Goal: Find specific fact: Find specific page/section

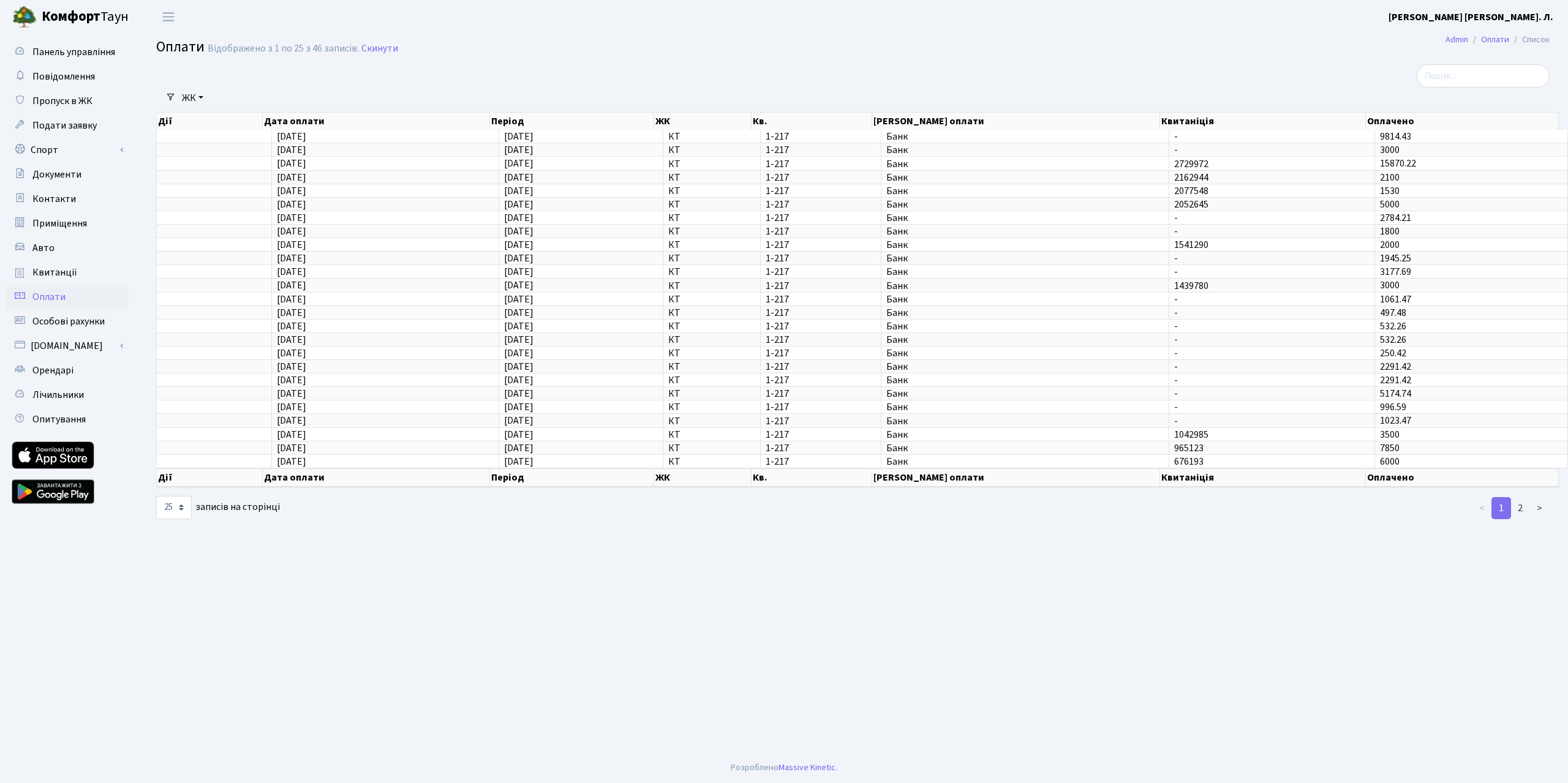
select select "25"
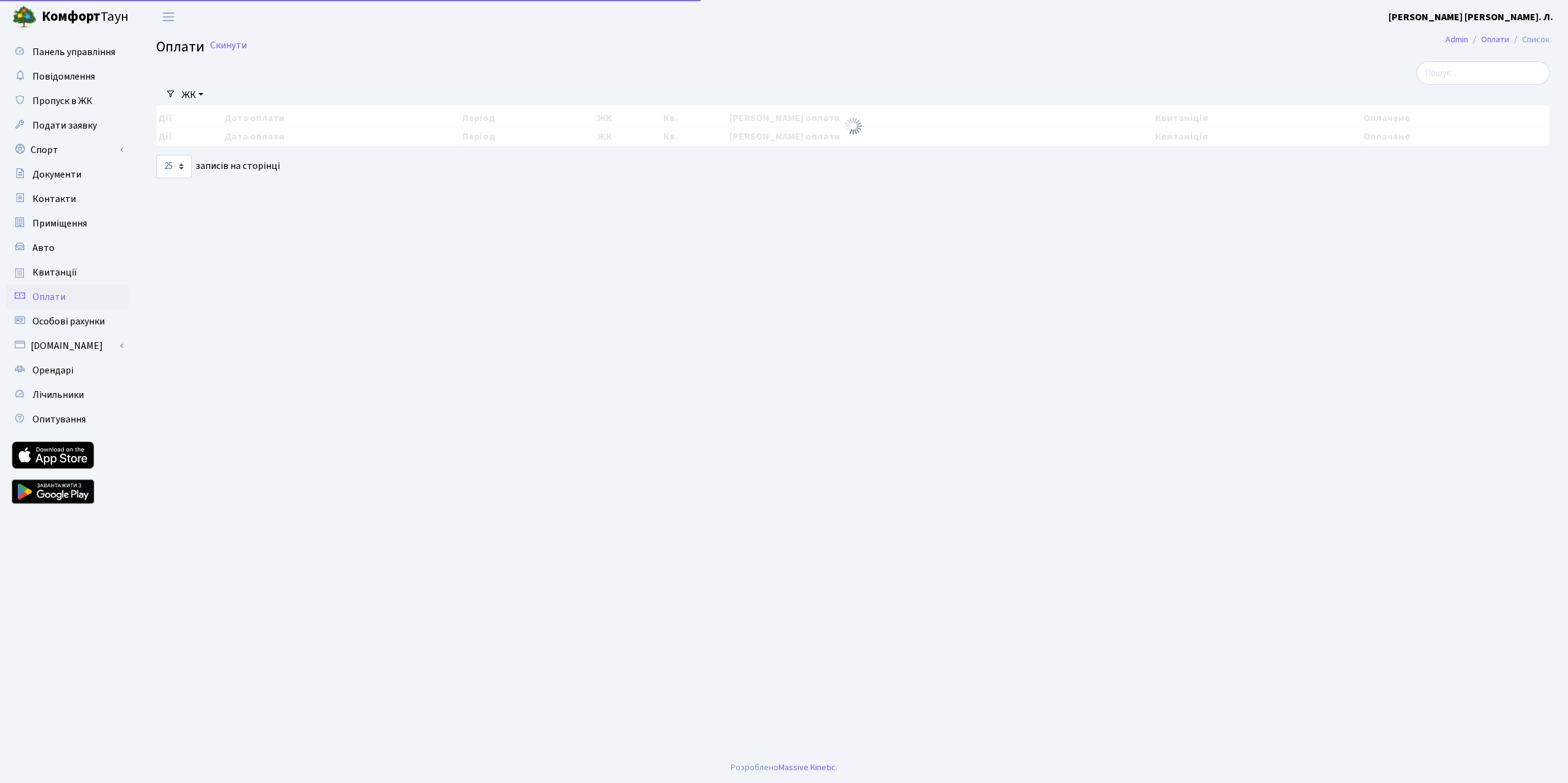
select select "25"
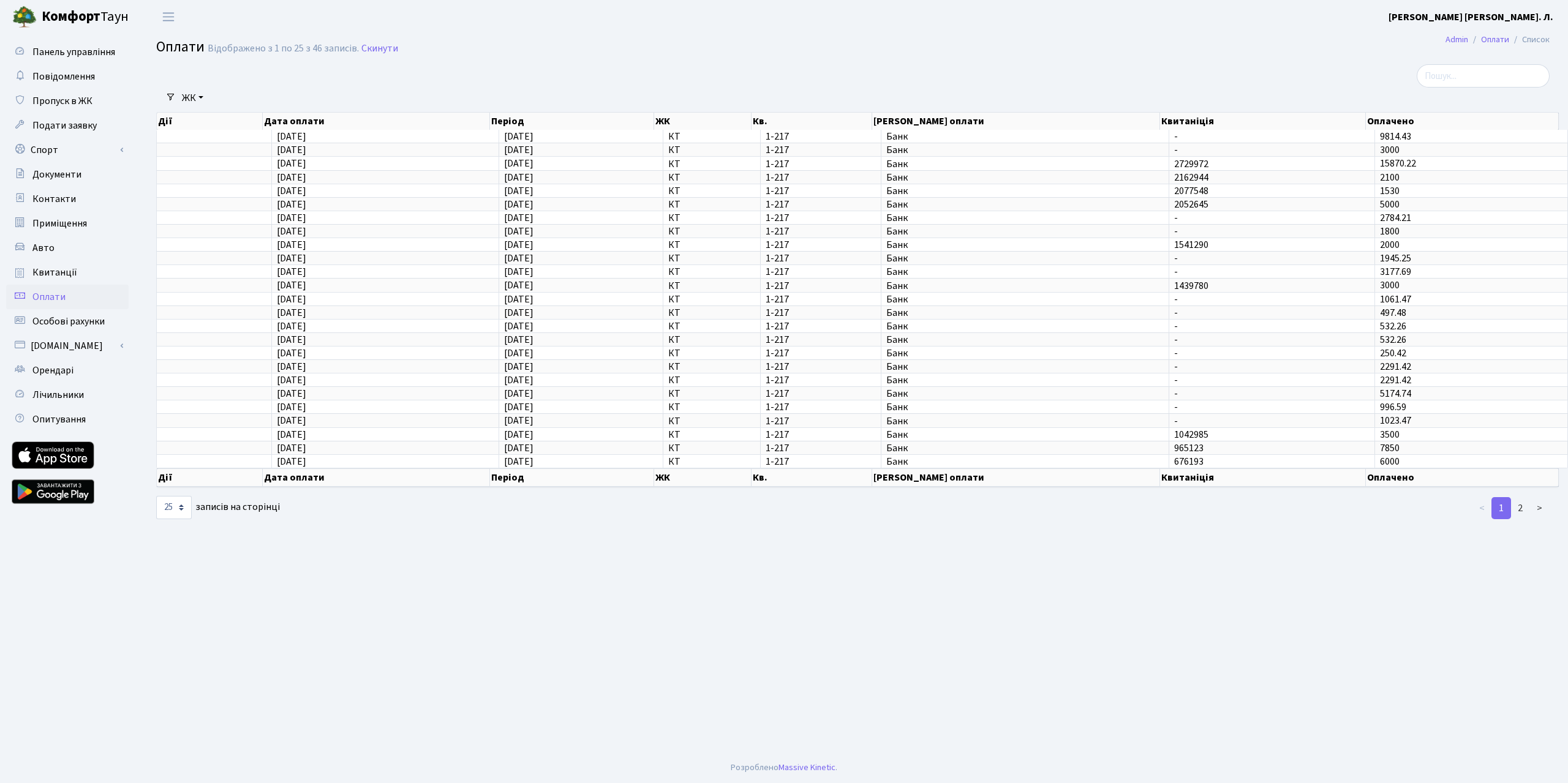
drag, startPoint x: 0, startPoint y: 0, endPoint x: 463, endPoint y: 17, distance: 463.3
click at [464, 14] on header "Комфорт Таун Дяченко С. Л. Мій обліковий запис Вийти" at bounding box center [784, 16] width 1568 height 33
click at [96, 285] on link "Квитанції" at bounding box center [67, 272] width 123 height 25
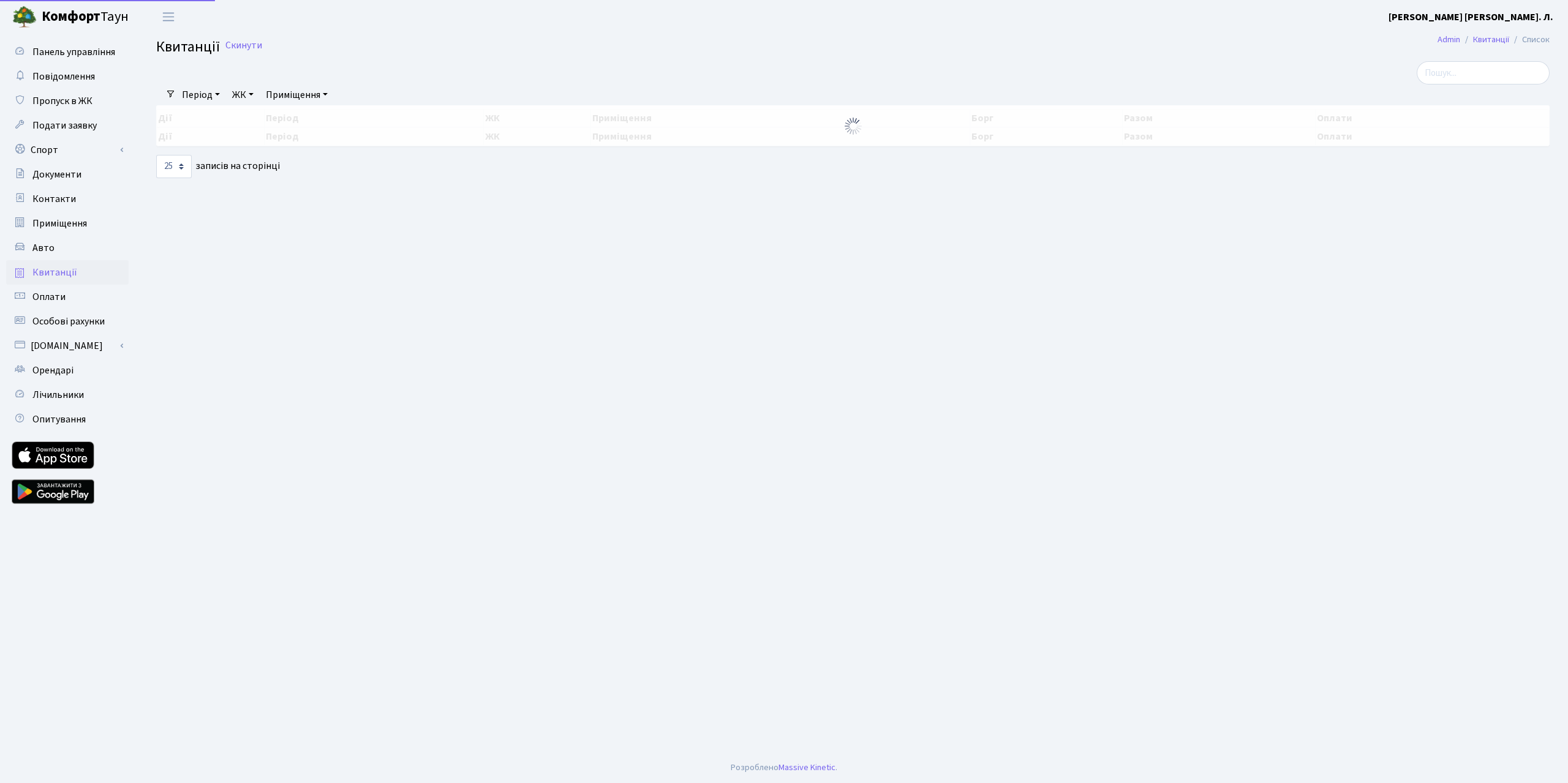
select select "25"
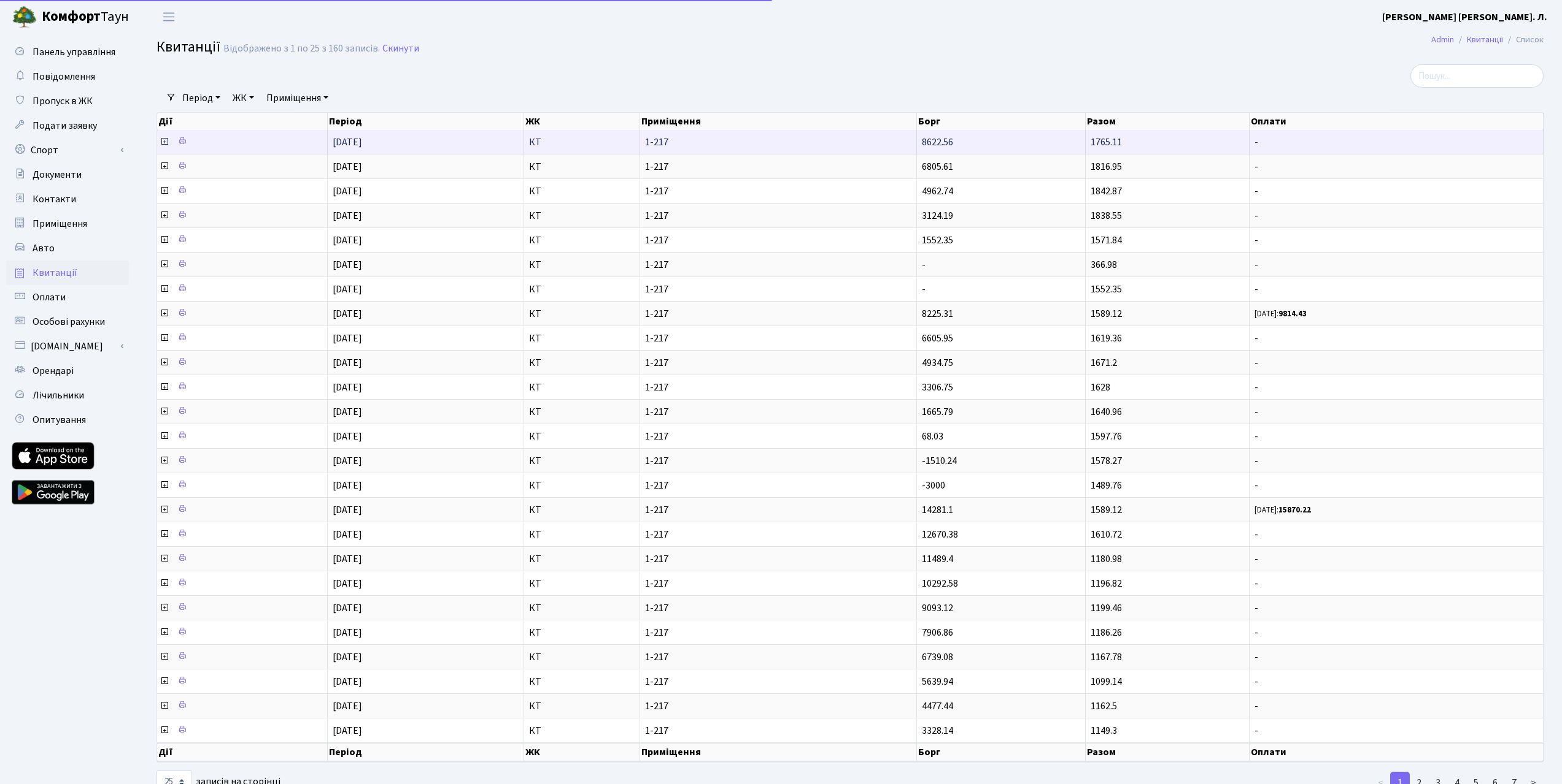
click at [165, 147] on icon at bounding box center [164, 141] width 10 height 10
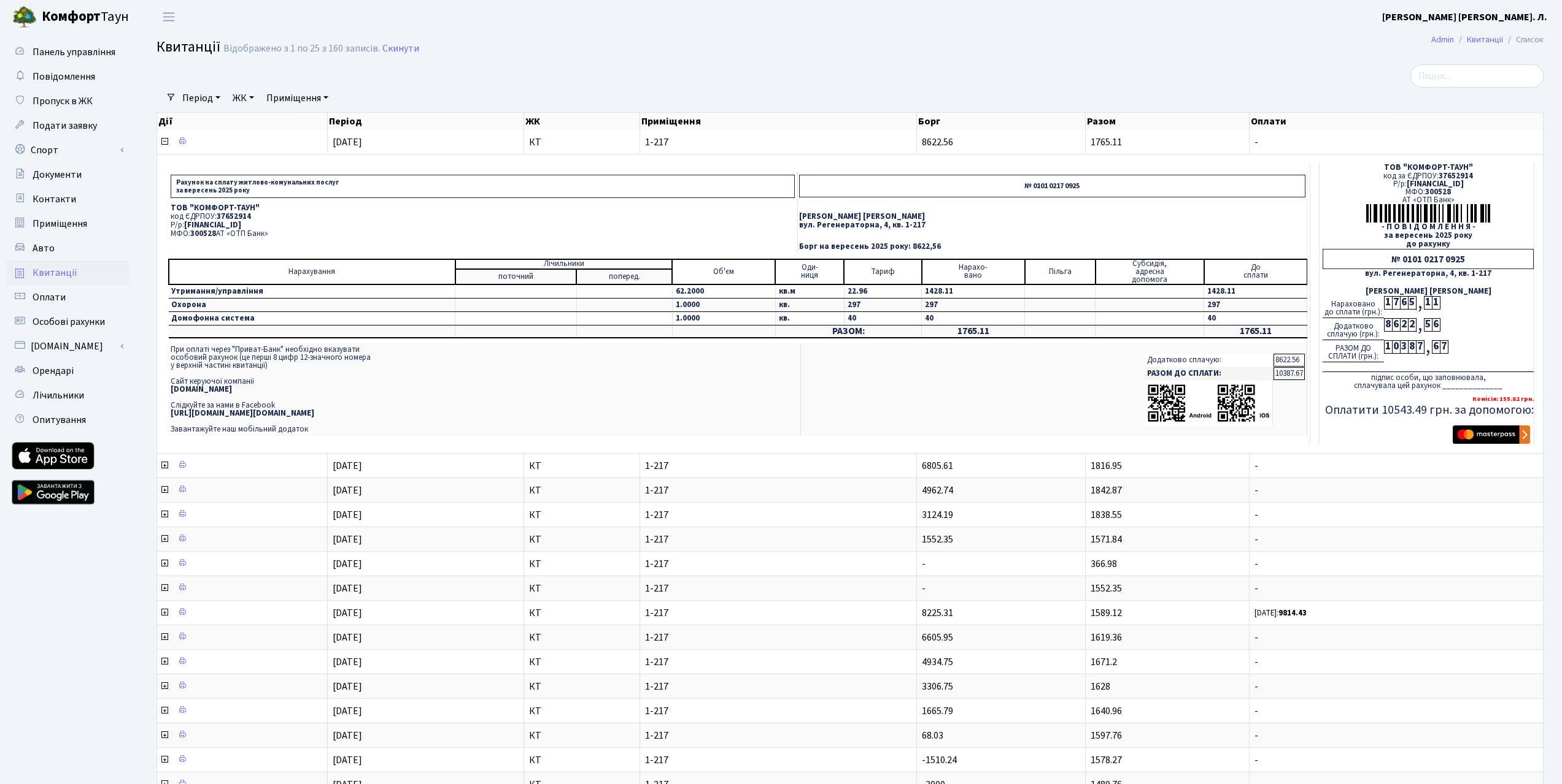
drag, startPoint x: 190, startPoint y: 256, endPoint x: 334, endPoint y: 252, distance: 144.1
click at [334, 230] on p "Р/р: UA063005280000026000000026495" at bounding box center [483, 225] width 624 height 8
click at [1498, 444] on img "submit" at bounding box center [1490, 434] width 77 height 18
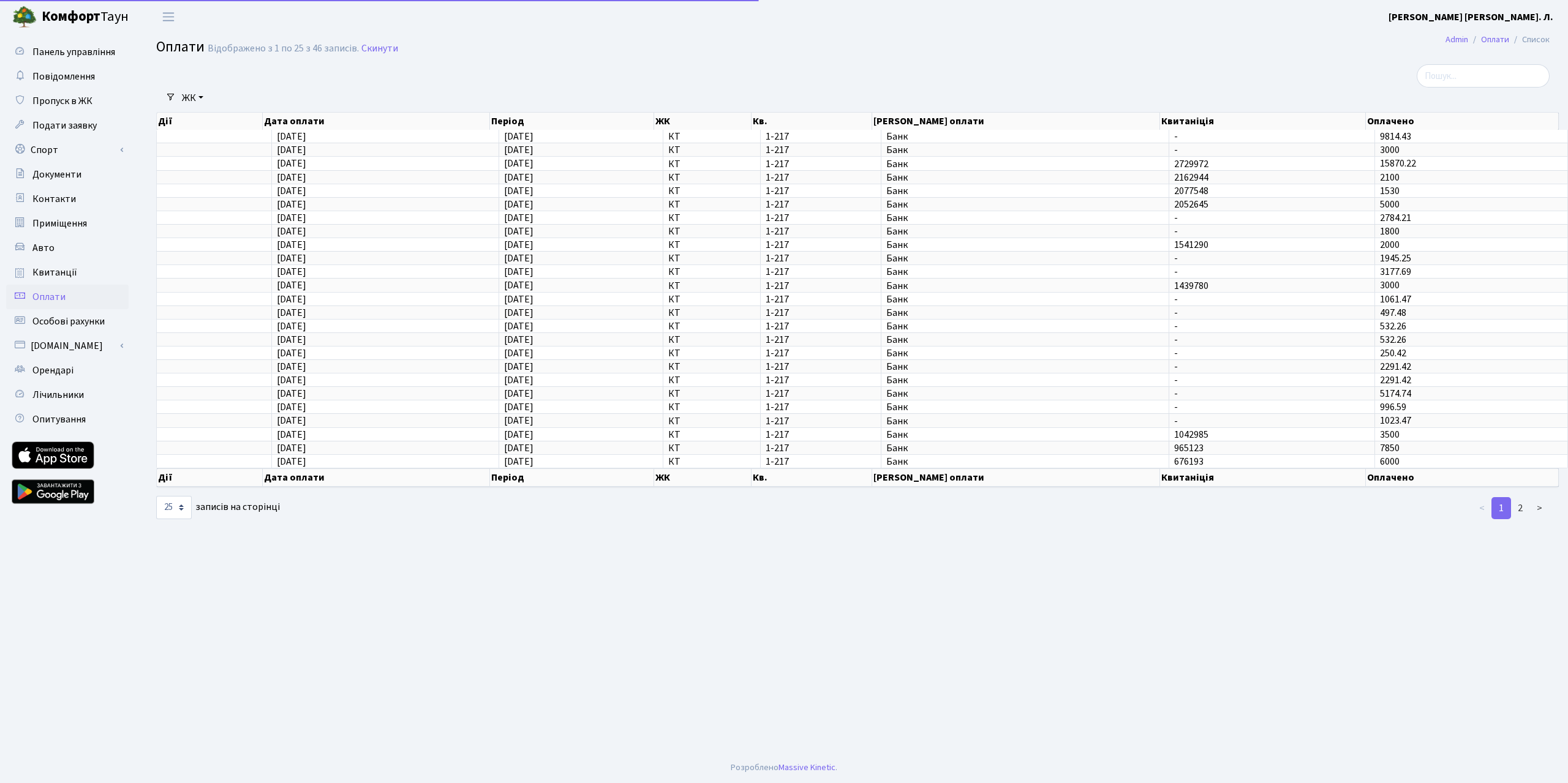
select select "25"
click at [56, 304] on span "Оплати" at bounding box center [49, 297] width 33 height 13
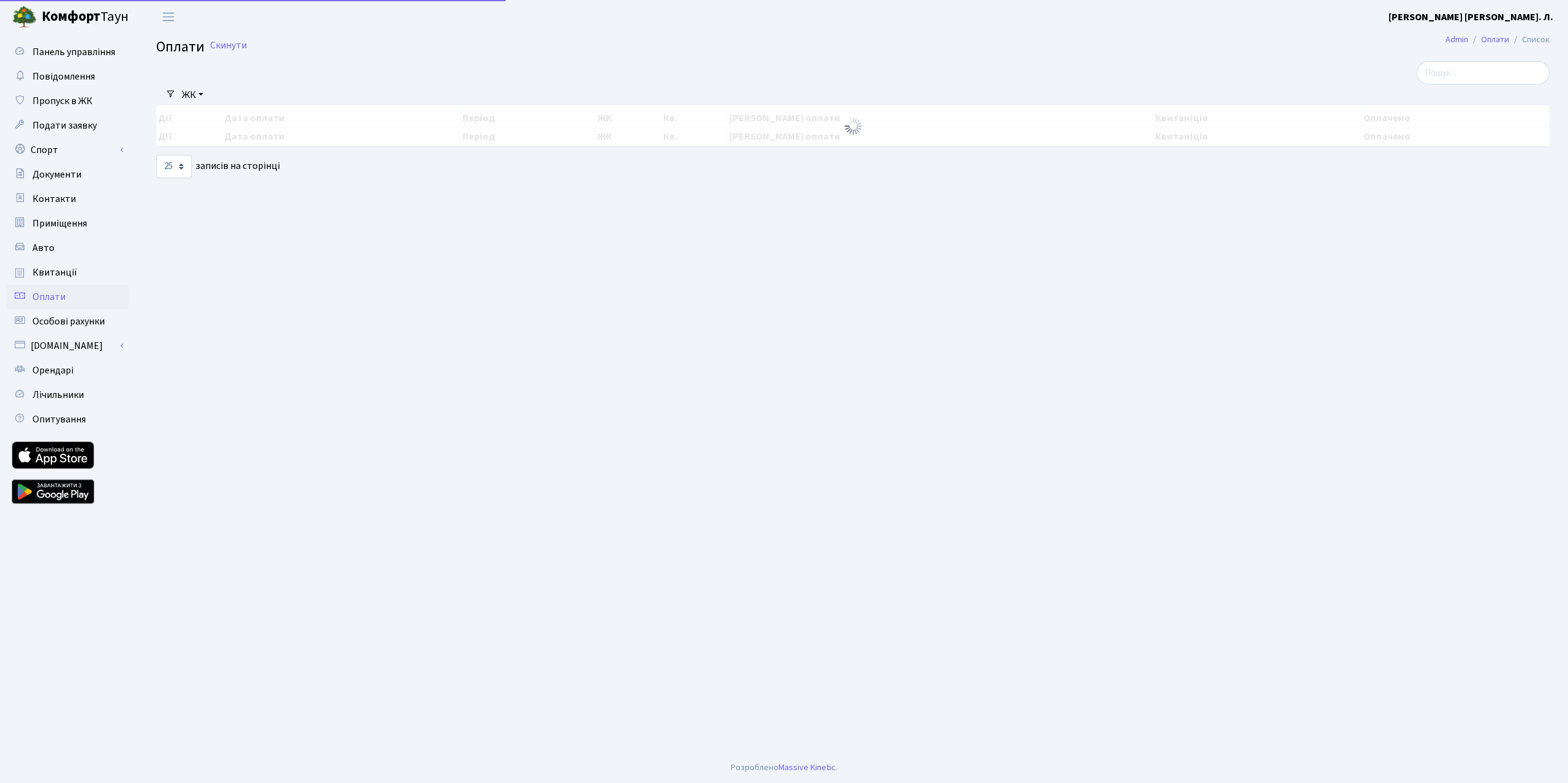
select select "25"
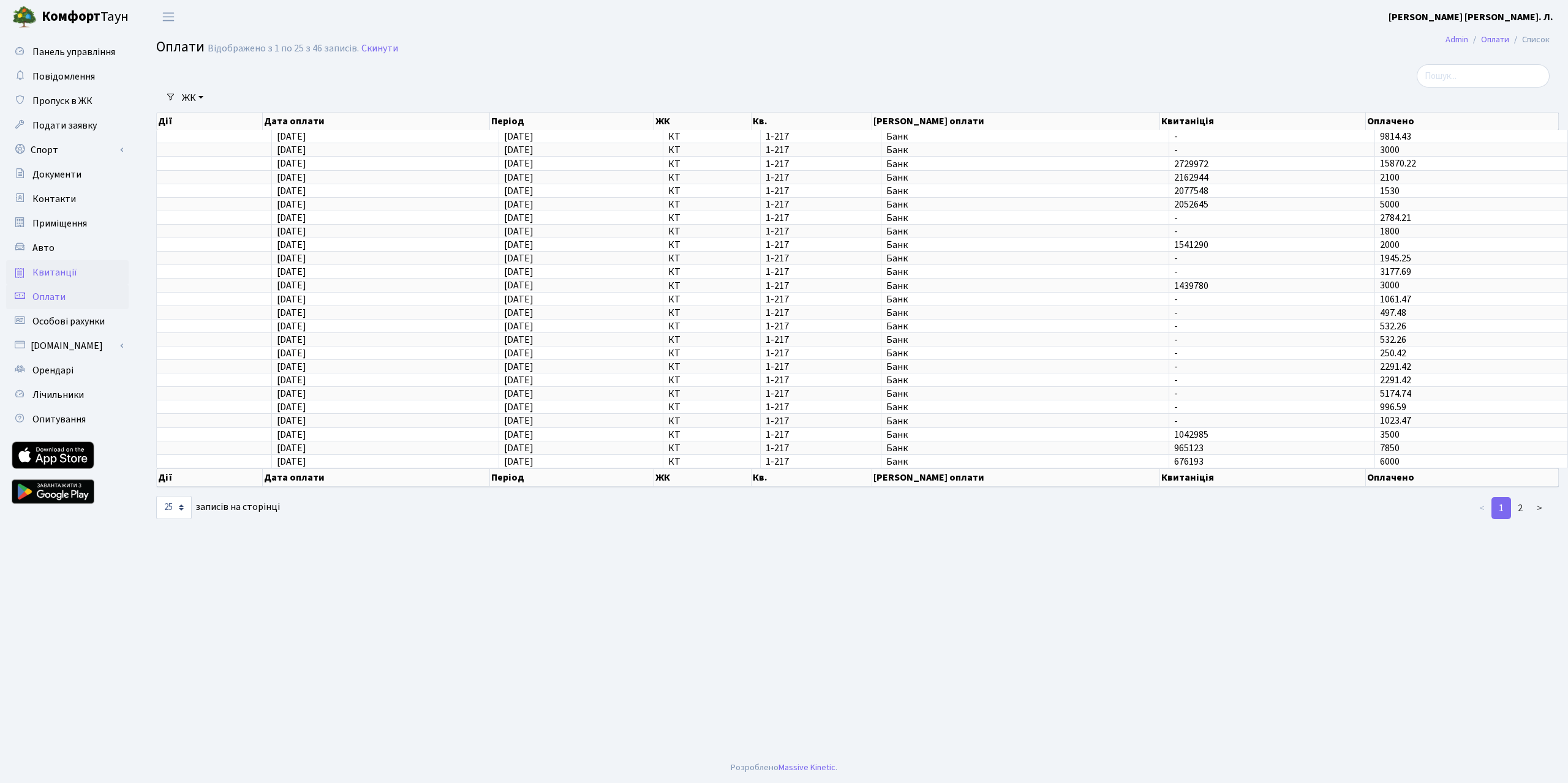
click at [63, 279] on span "Квитанції" at bounding box center [54, 272] width 45 height 13
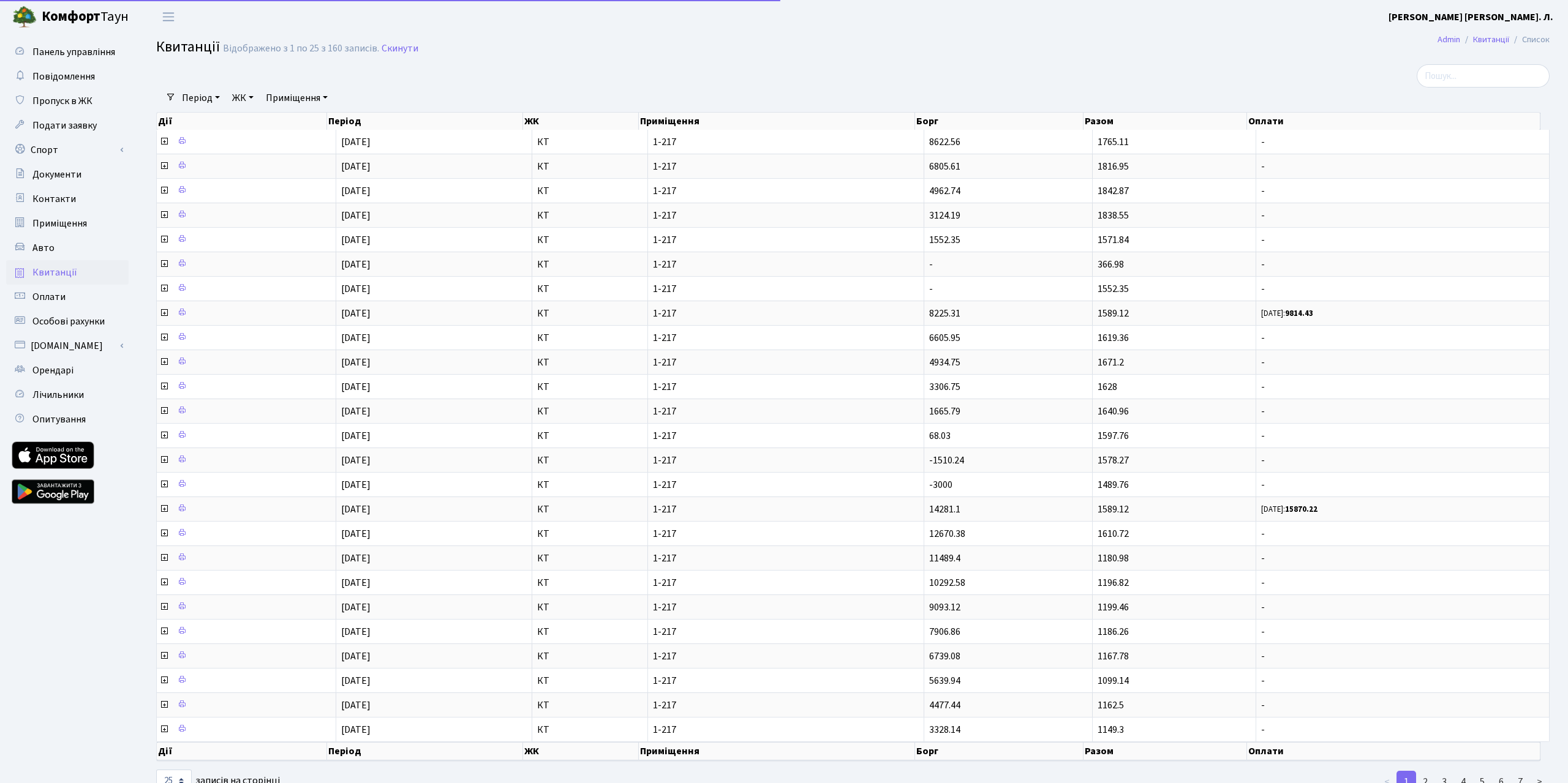
select select "25"
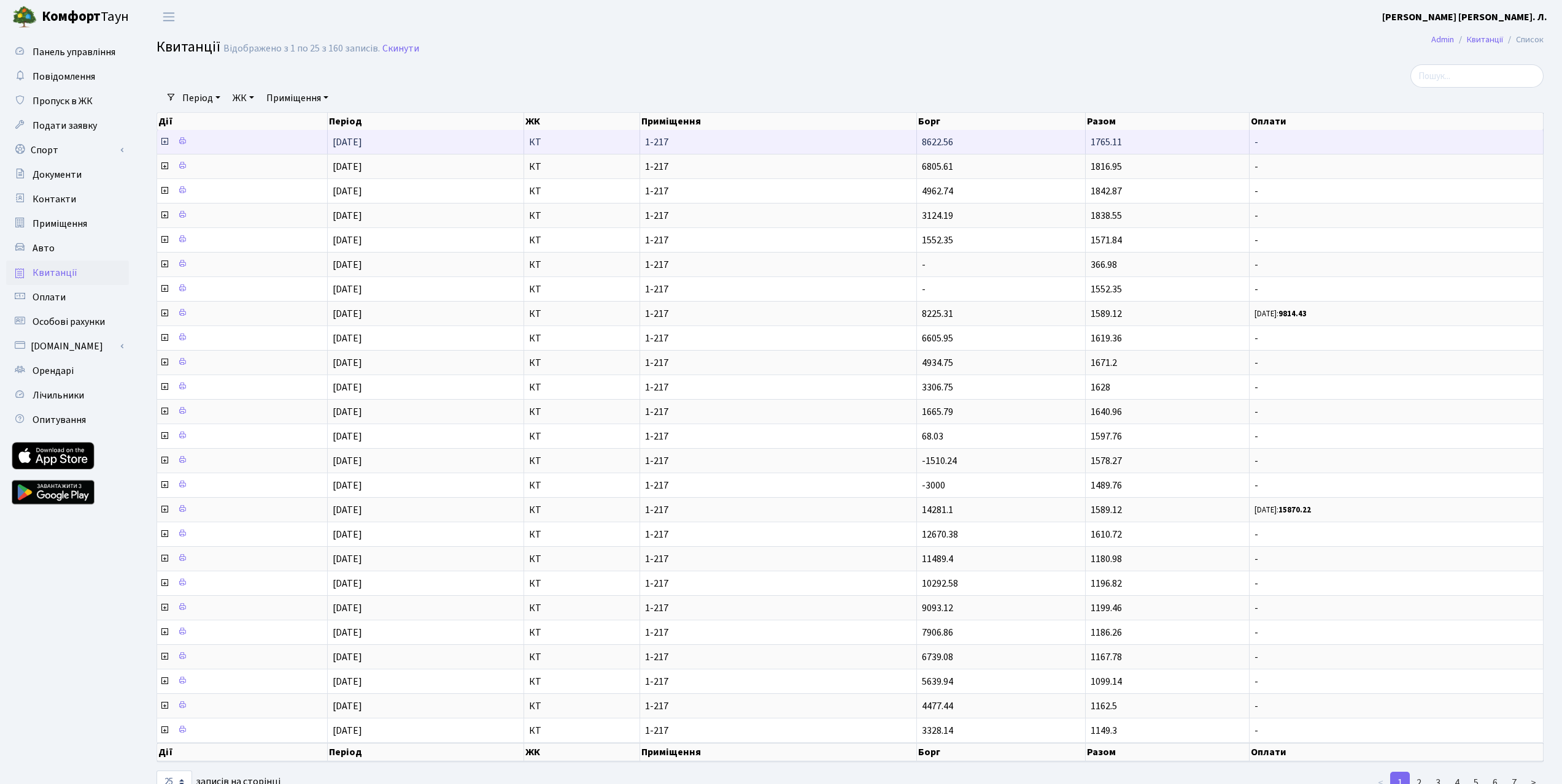
click at [165, 147] on icon at bounding box center [164, 141] width 10 height 10
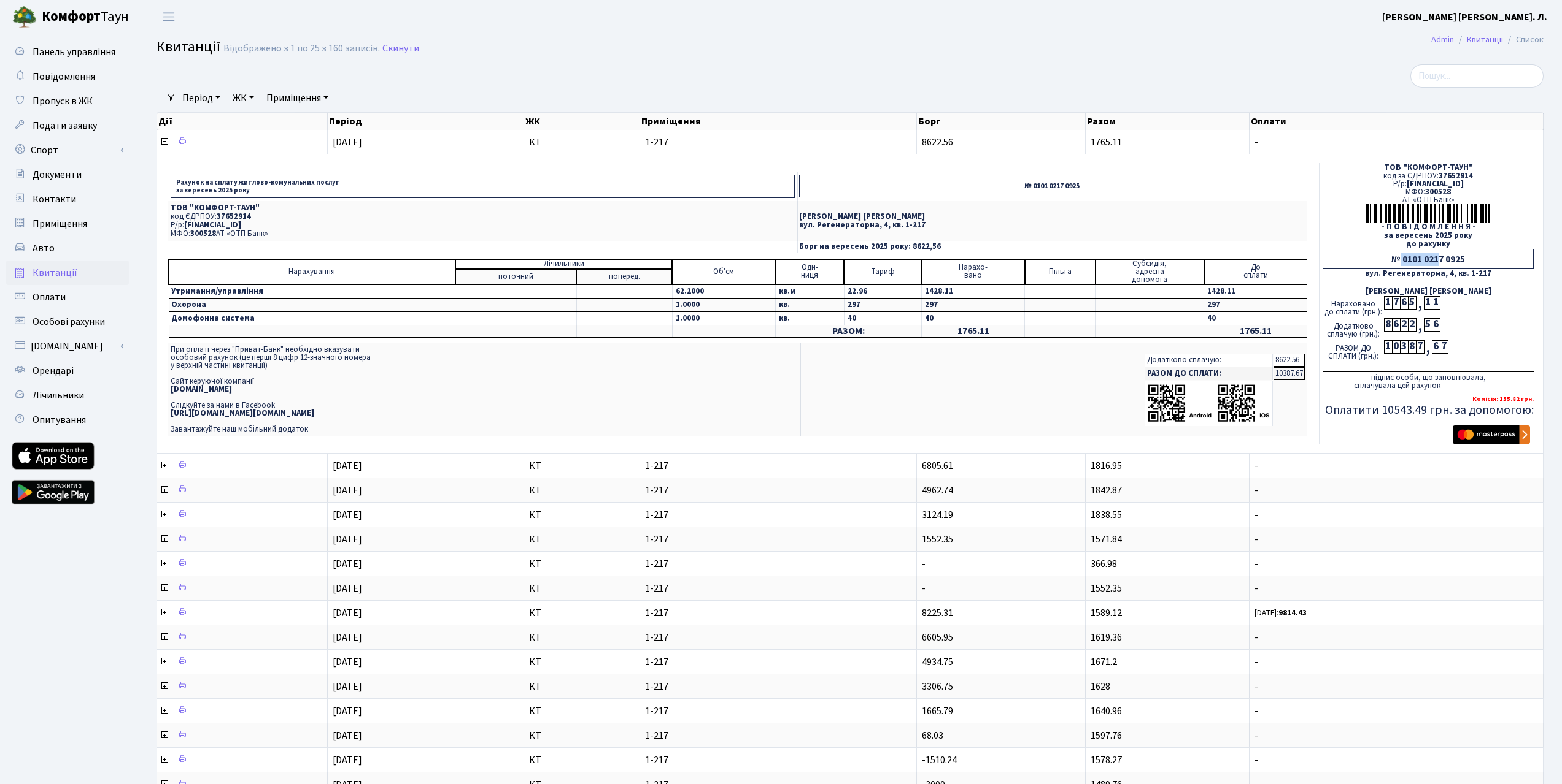
drag, startPoint x: 1377, startPoint y: 285, endPoint x: 1414, endPoint y: 285, distance: 37.0
click at [1414, 269] on div "№ 0101 0217 0925" at bounding box center [1427, 258] width 211 height 20
click at [1408, 269] on div "№ 0101 0217 0925" at bounding box center [1427, 258] width 211 height 20
click at [1380, 269] on div "№ 0101 0217 0925" at bounding box center [1427, 258] width 211 height 20
drag, startPoint x: 1378, startPoint y: 284, endPoint x: 1419, endPoint y: 281, distance: 41.1
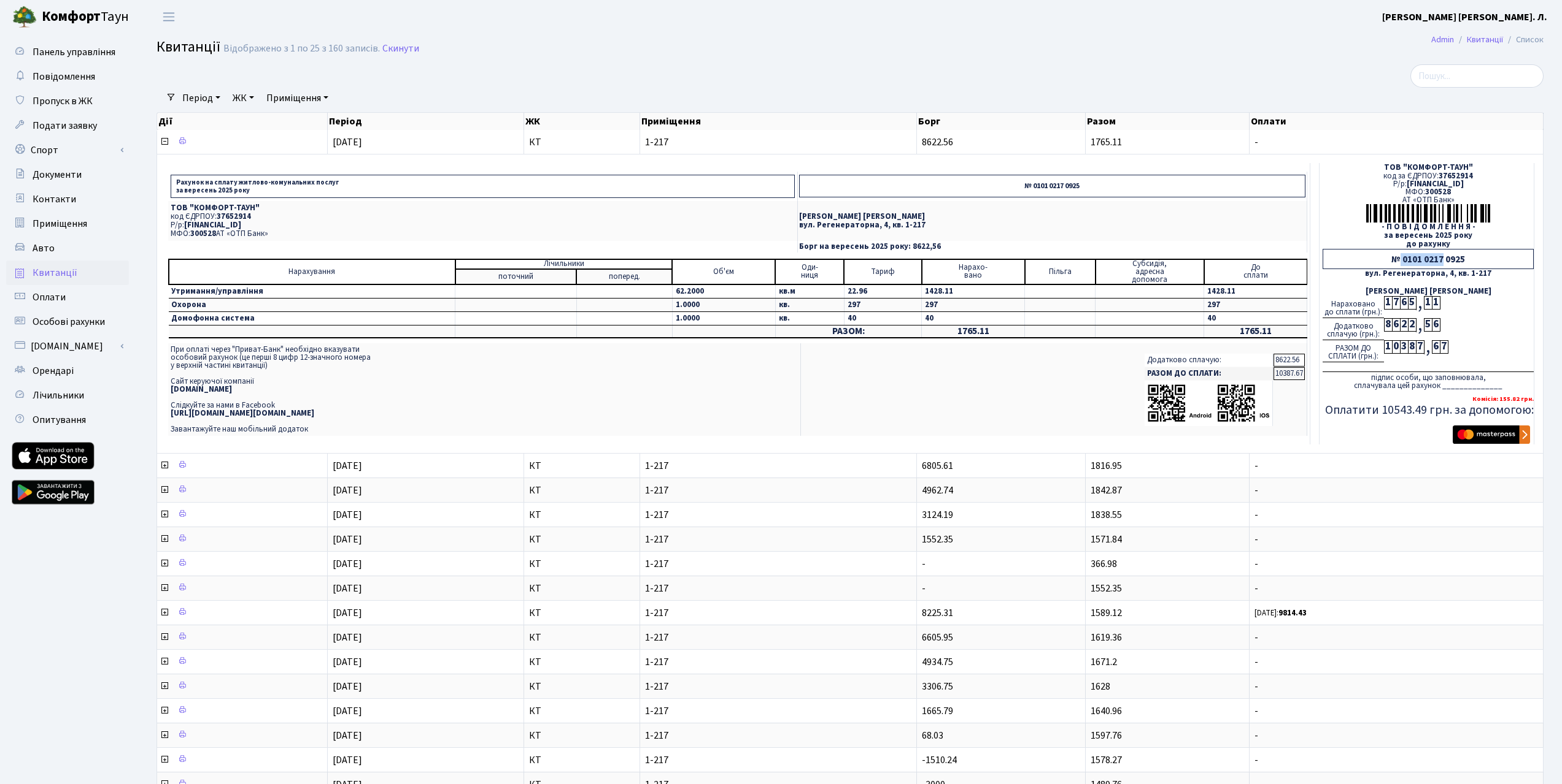
click at [1419, 269] on div "№ 0101 0217 0925" at bounding box center [1427, 258] width 211 height 20
copy div "0101 0217"
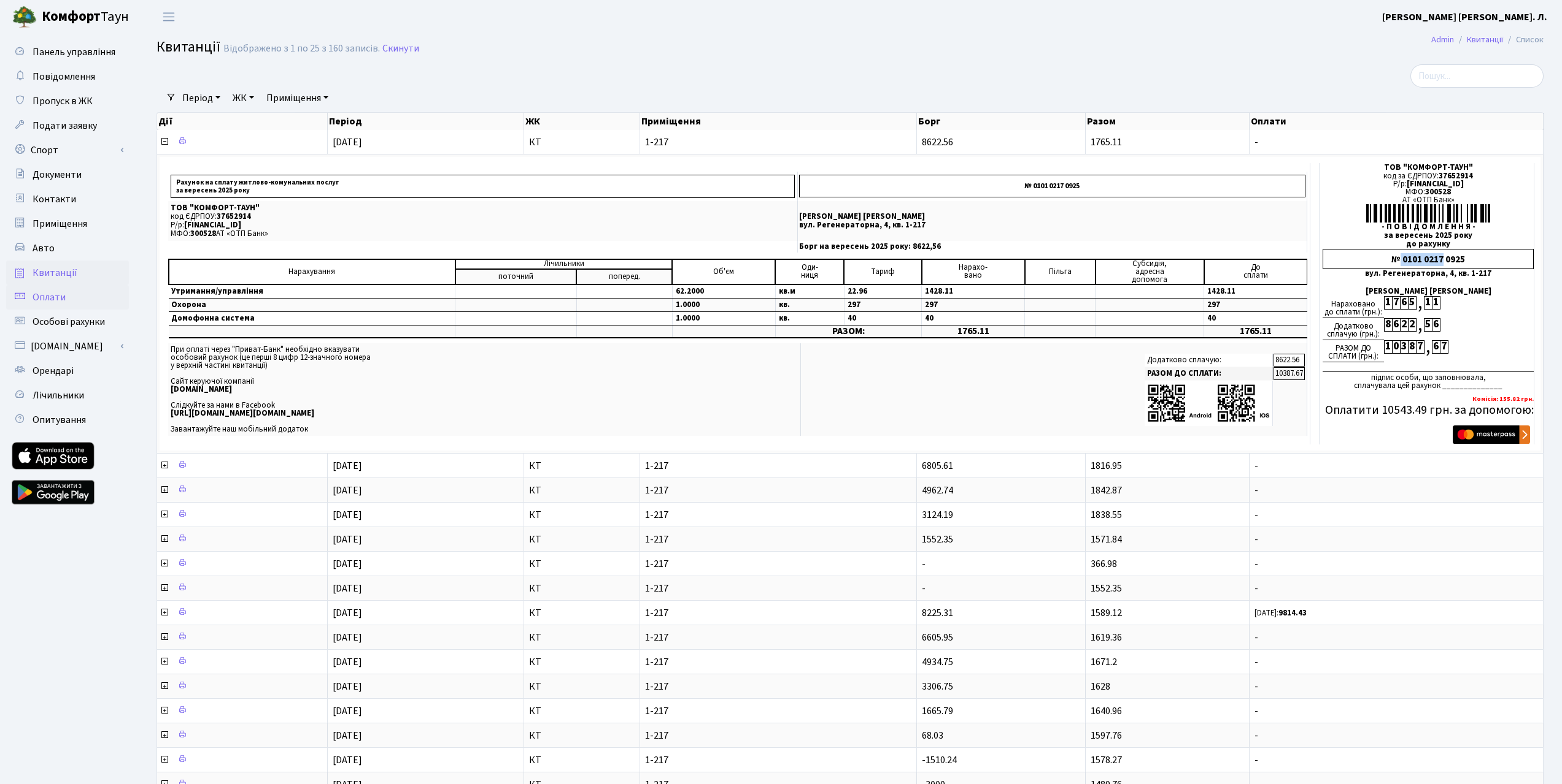
click at [51, 304] on span "Оплати" at bounding box center [49, 298] width 33 height 13
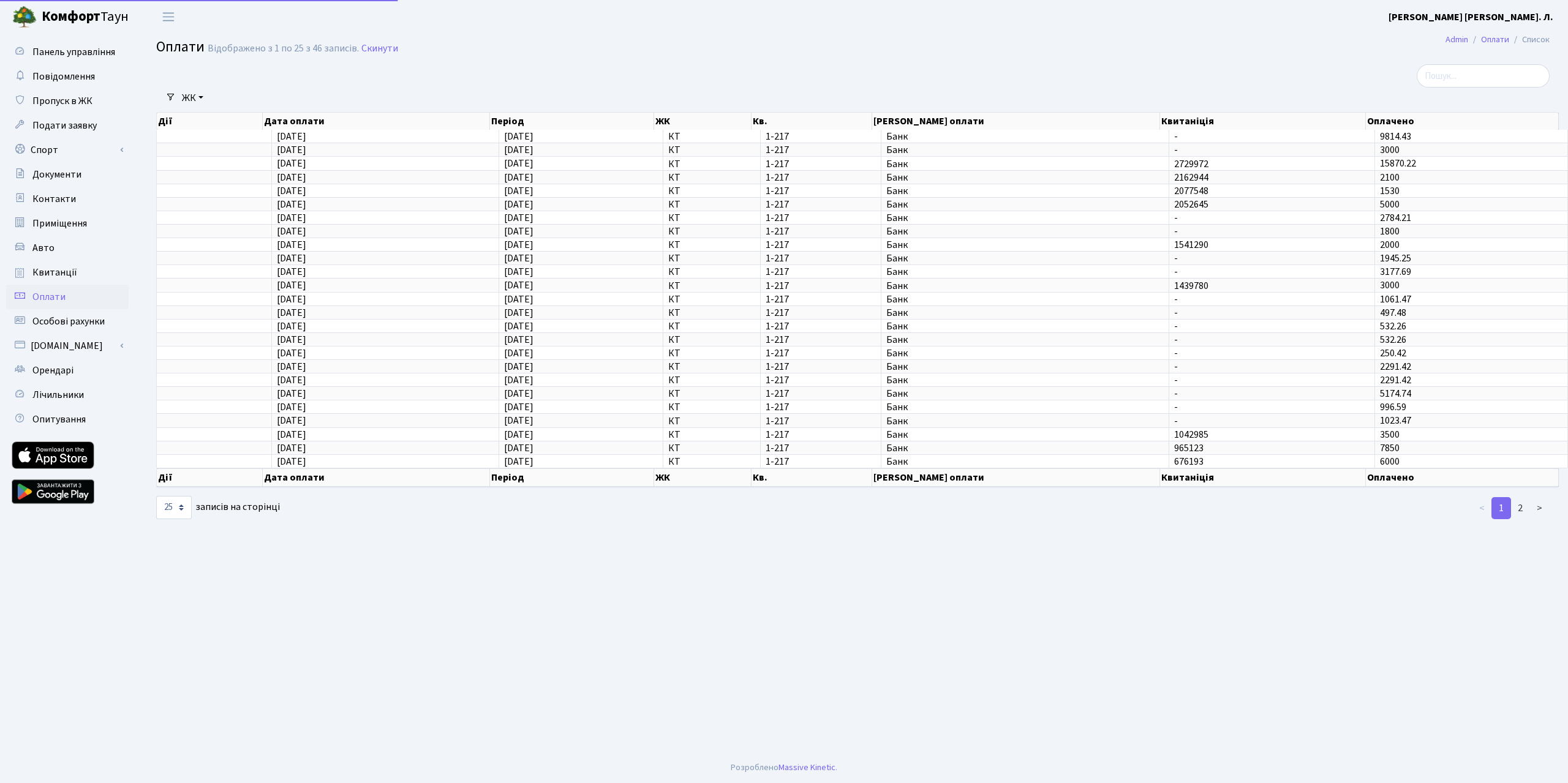
select select "25"
click at [56, 304] on span "Оплати" at bounding box center [49, 297] width 33 height 13
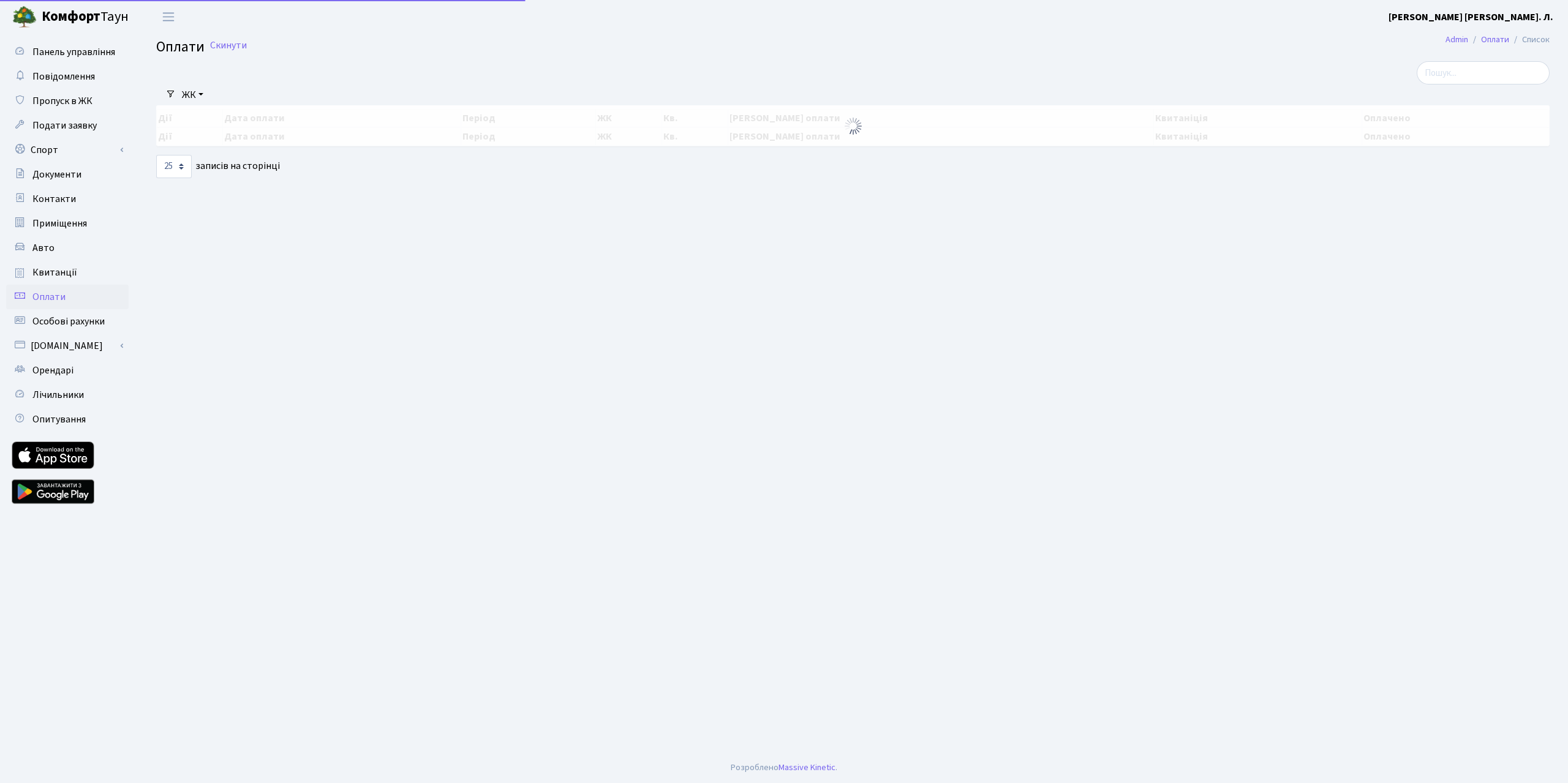
select select "25"
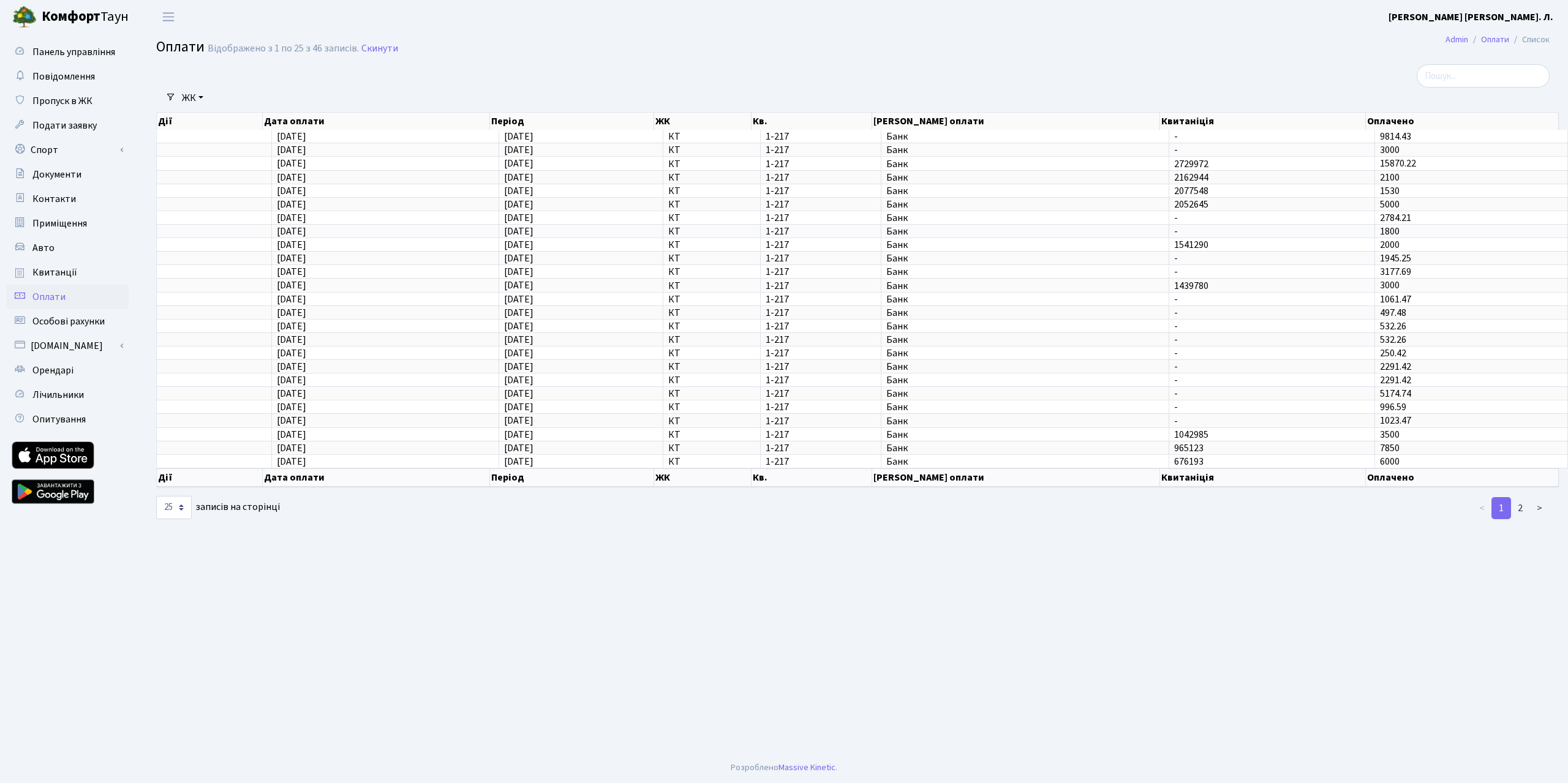
click at [66, 304] on span "Оплати" at bounding box center [49, 297] width 33 height 13
select select "25"
